Goal: Information Seeking & Learning: Learn about a topic

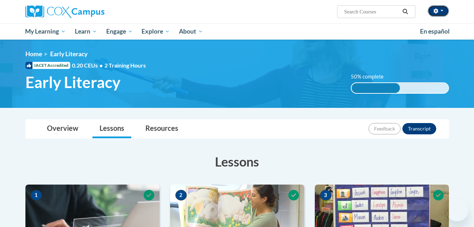
click at [442, 9] on button "button" at bounding box center [438, 10] width 21 height 11
click at [442, 10] on span "button" at bounding box center [441, 10] width 3 height 1
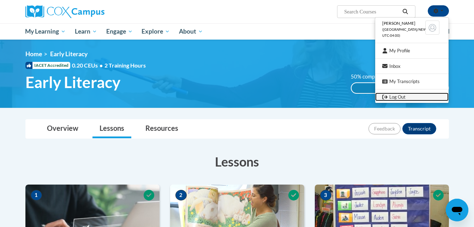
click at [402, 94] on link "Log Out" at bounding box center [411, 96] width 73 height 9
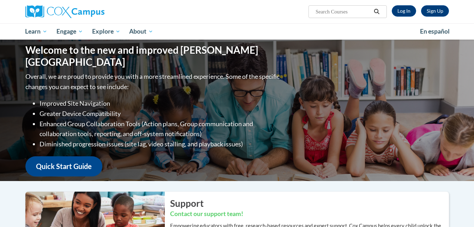
click at [399, 12] on link "Log In" at bounding box center [404, 10] width 24 height 11
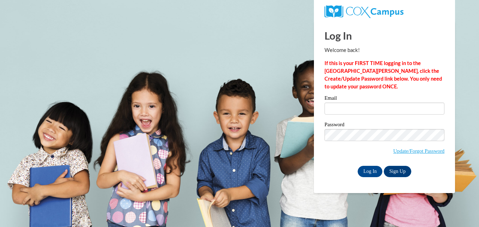
drag, startPoint x: 0, startPoint y: 0, endPoint x: 364, endPoint y: 108, distance: 379.4
click at [364, 108] on input "Email" at bounding box center [385, 108] width 120 height 12
type input "stephaniecruz1325@gmail.com"
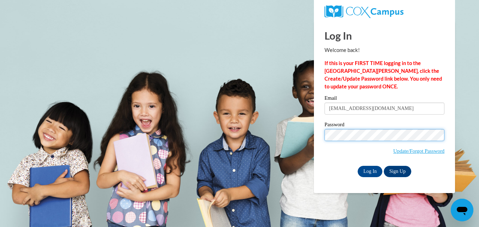
click at [358, 165] on input "Log In" at bounding box center [370, 170] width 25 height 11
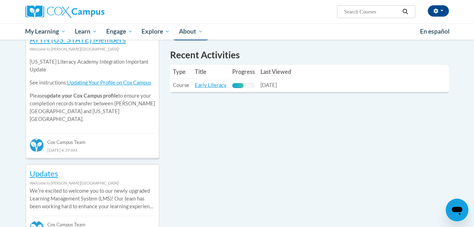
scroll to position [246, 0]
click at [207, 85] on link "Early Literacy" at bounding box center [211, 85] width 32 height 6
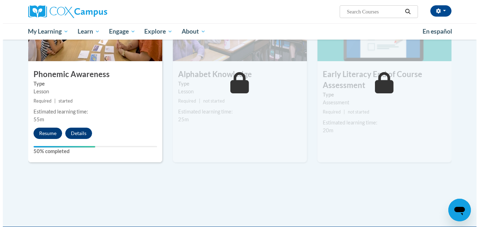
scroll to position [379, 0]
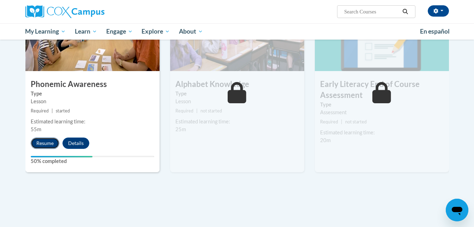
click at [38, 143] on button "Resume" at bounding box center [45, 142] width 29 height 11
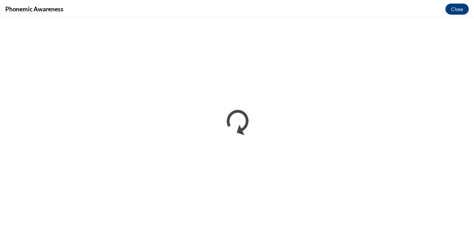
scroll to position [0, 0]
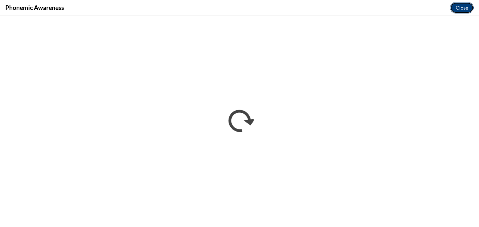
click at [460, 10] on button "Close" at bounding box center [462, 7] width 24 height 11
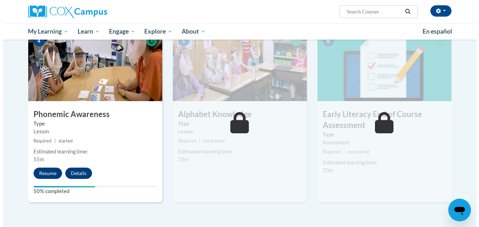
scroll to position [331, 0]
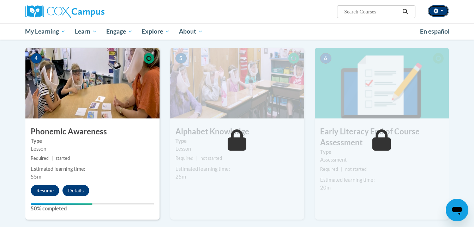
click at [444, 14] on button "button" at bounding box center [438, 10] width 21 height 11
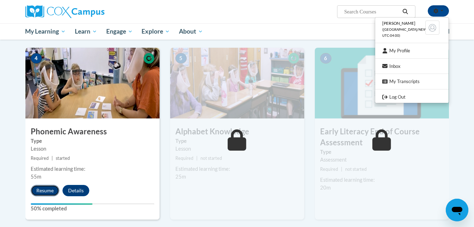
click at [41, 188] on button "Resume" at bounding box center [45, 190] width 29 height 11
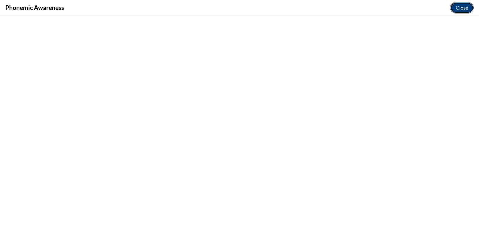
click at [468, 6] on button "Close" at bounding box center [462, 7] width 24 height 11
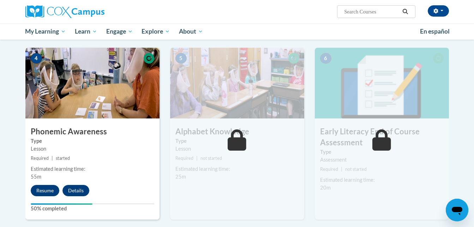
click at [60, 193] on div "Resume Details Feedback" at bounding box center [61, 190] width 73 height 11
click at [56, 191] on button "Resume" at bounding box center [45, 190] width 29 height 11
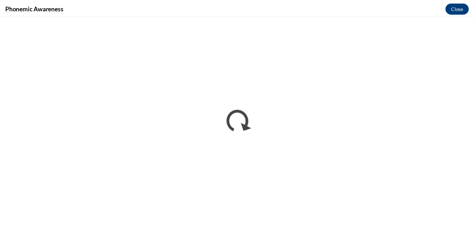
scroll to position [0, 0]
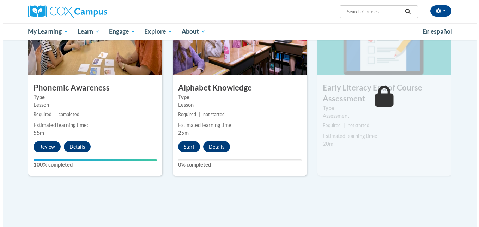
scroll to position [374, 0]
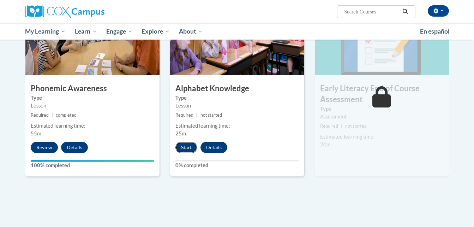
click at [183, 150] on button "Start" at bounding box center [186, 146] width 22 height 11
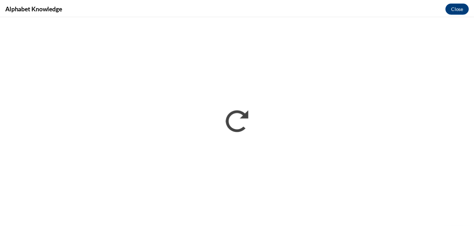
scroll to position [0, 0]
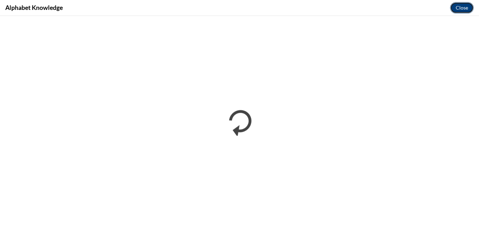
click at [471, 8] on button "Close" at bounding box center [462, 7] width 24 height 11
